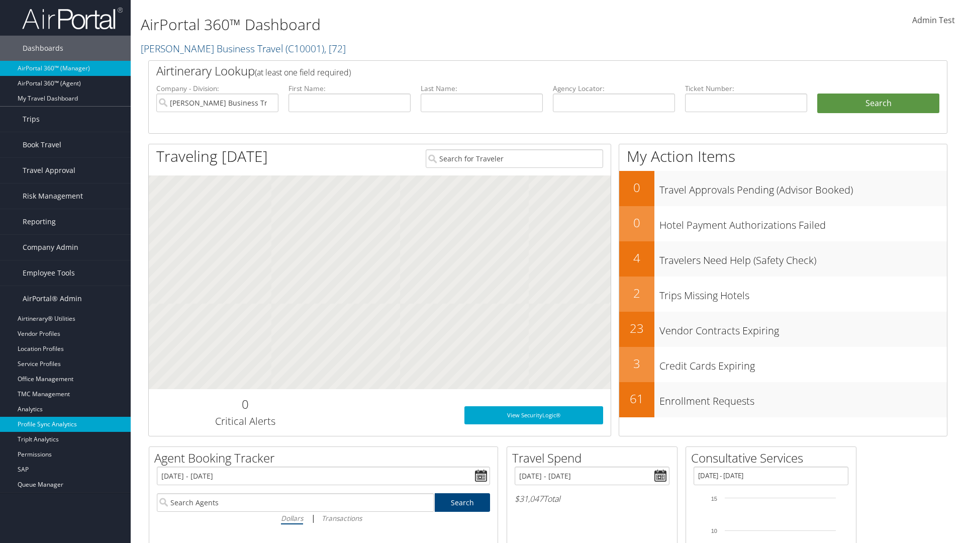
click at [65, 424] on link "Profile Sync Analytics" at bounding box center [65, 424] width 131 height 15
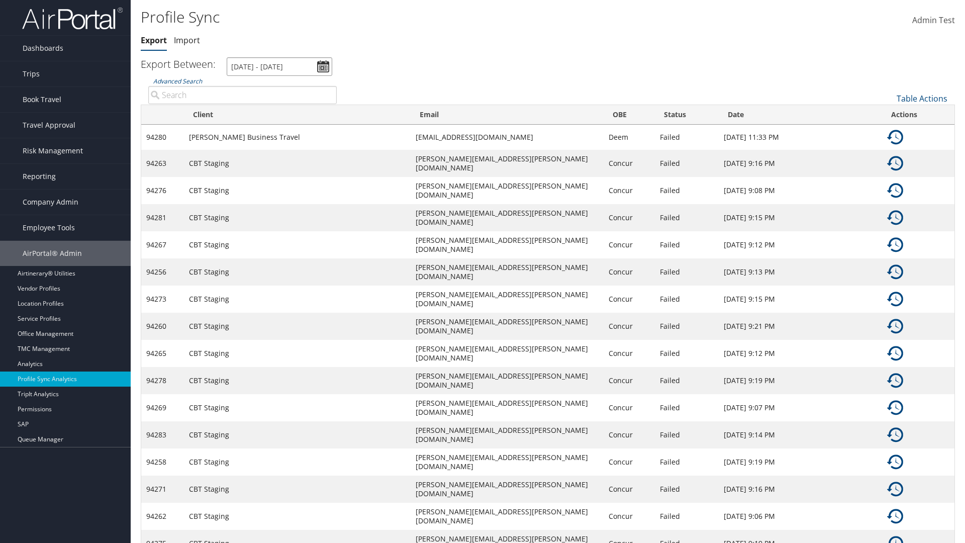
click at [280, 66] on input "[DATE] - [DATE]" at bounding box center [280, 66] width 106 height 19
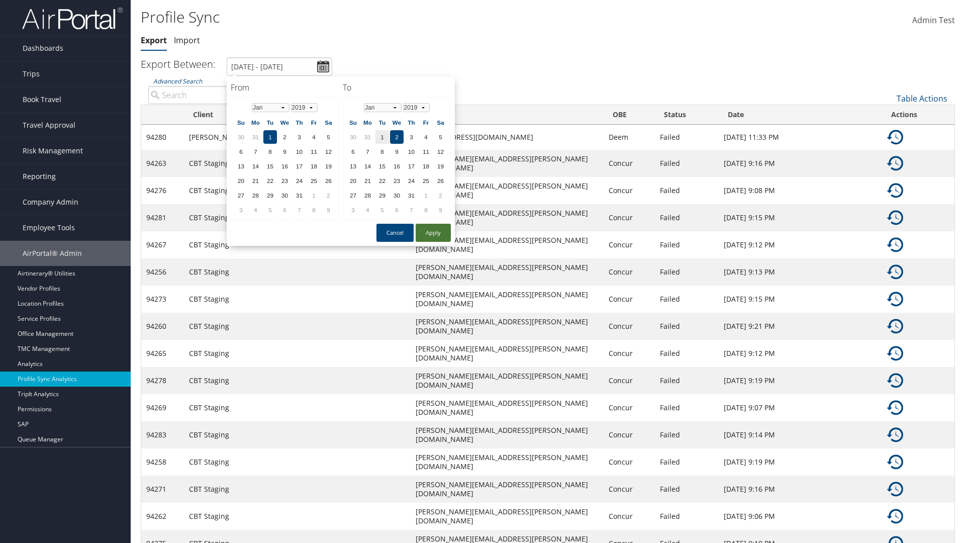
click at [433, 232] on button "Apply" at bounding box center [433, 233] width 35 height 18
type input "[DATE] - [DATE]"
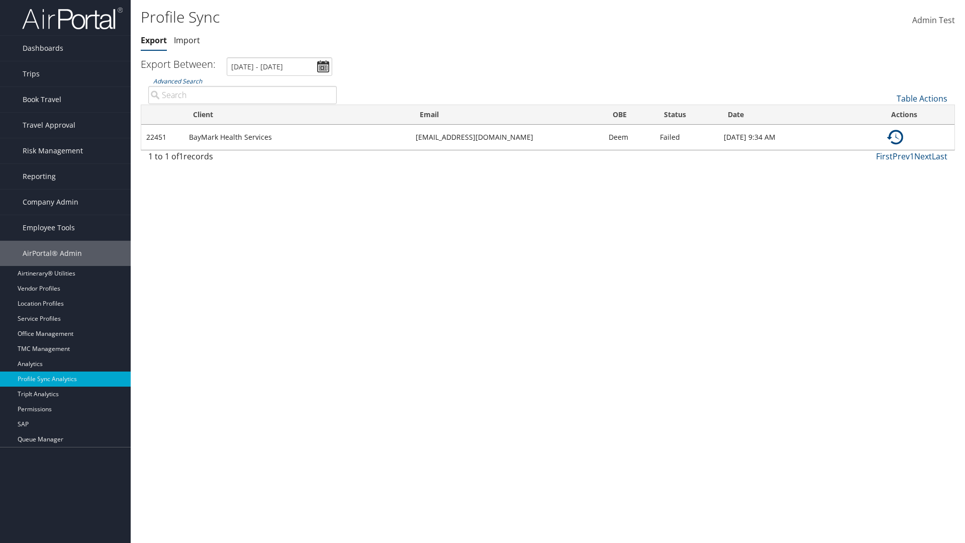
type input "BayMark Health Services"
